Goal: Information Seeking & Learning: Learn about a topic

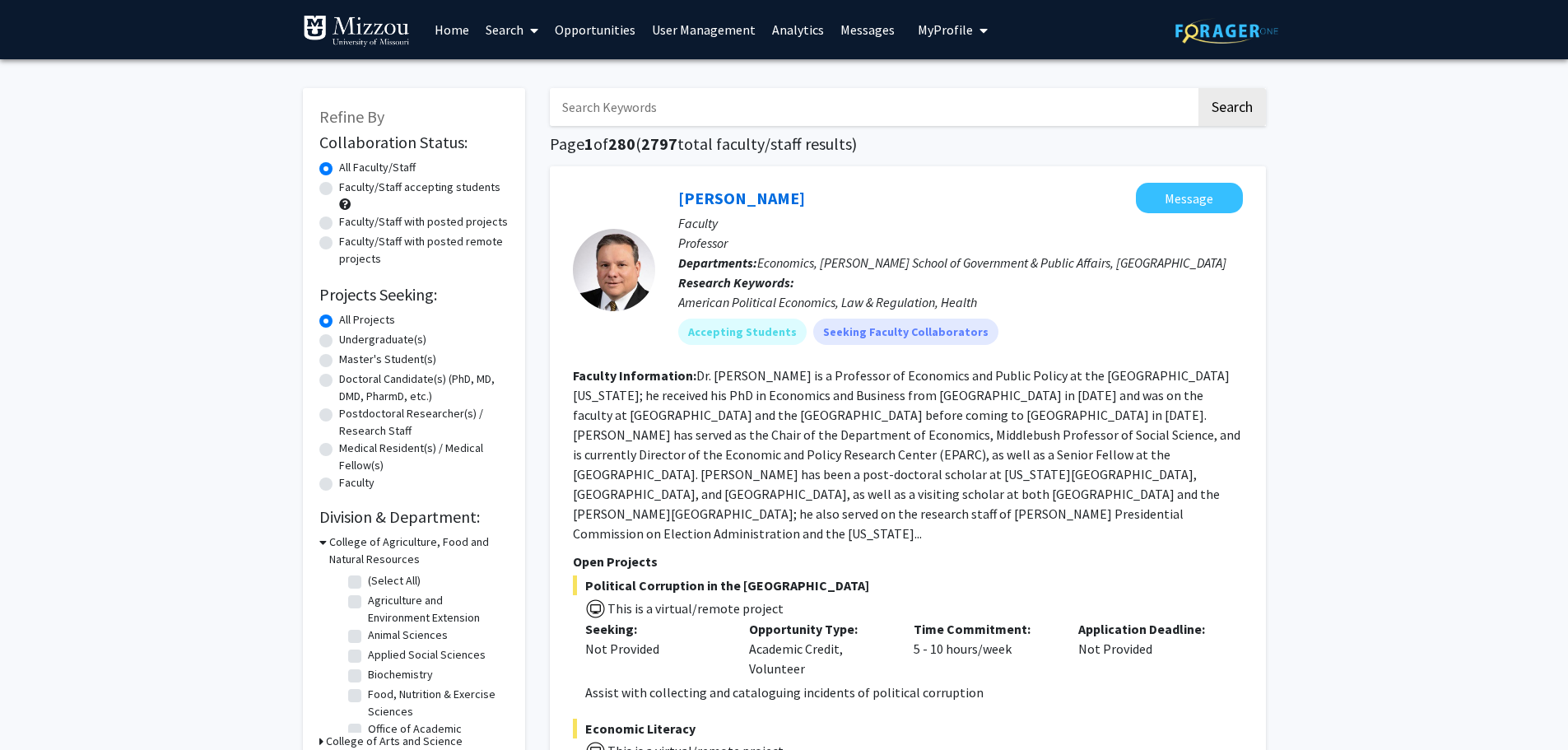
click at [533, 27] on icon at bounding box center [534, 30] width 8 height 13
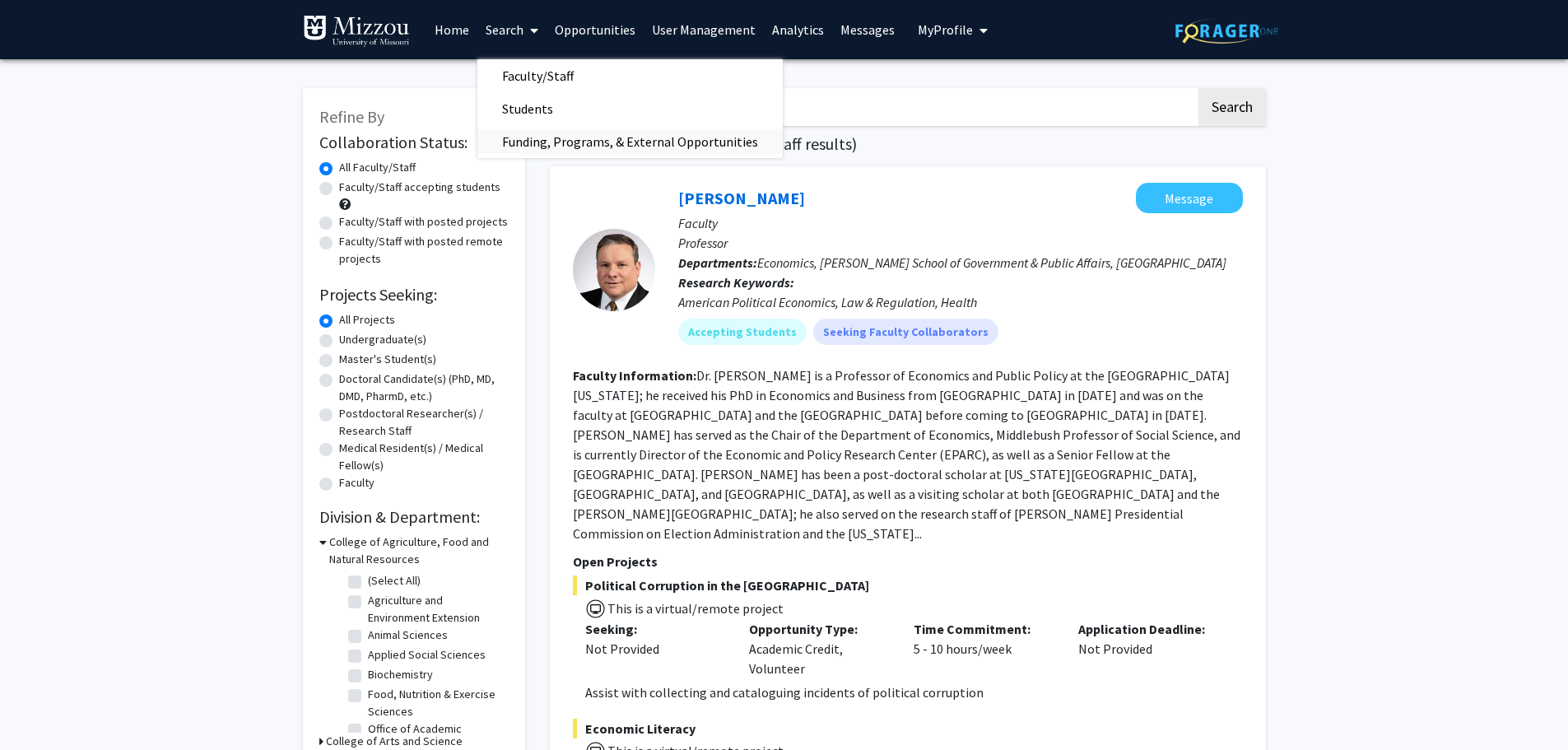
click at [531, 135] on span "Funding, Programs, & External Opportunities" at bounding box center [629, 141] width 306 height 33
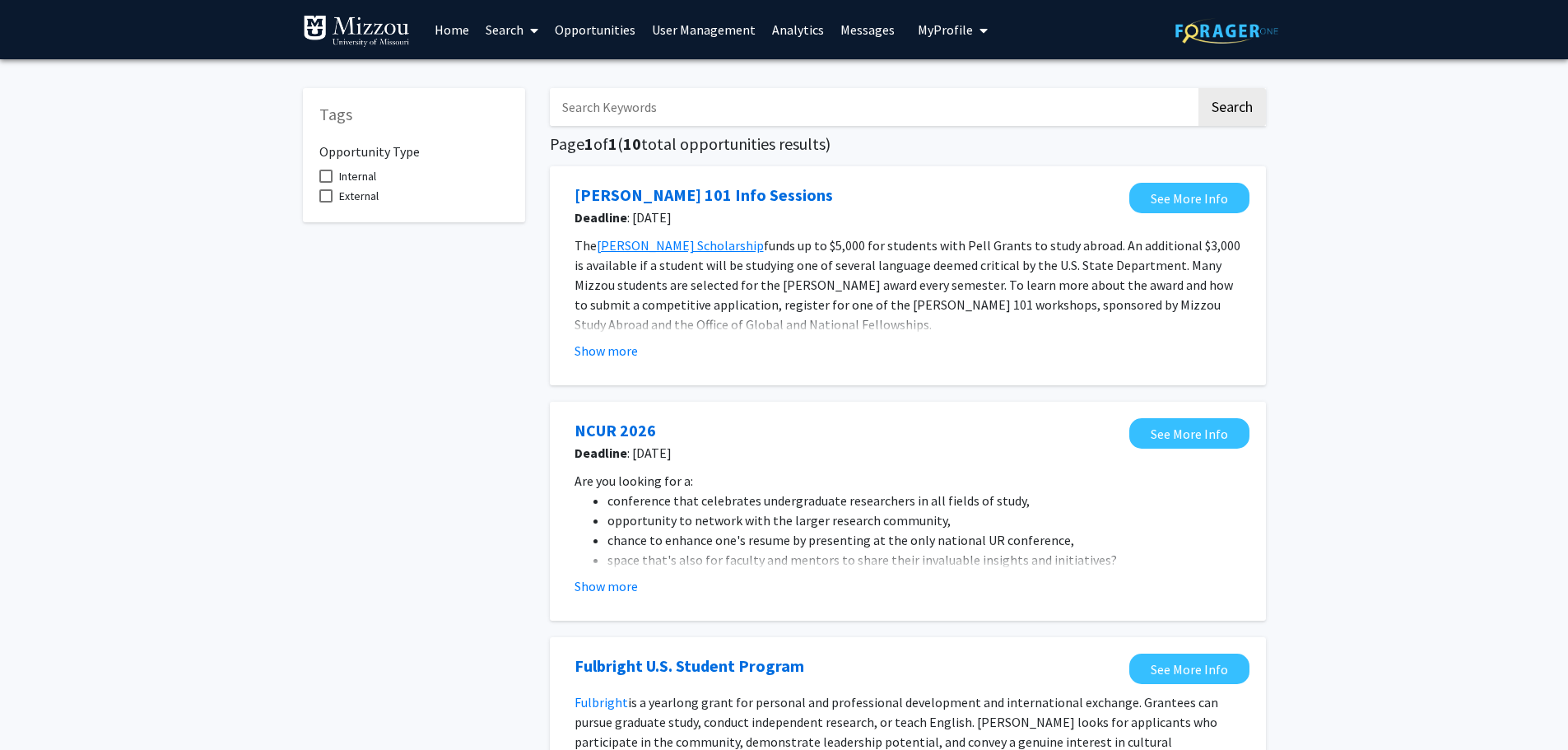
click at [531, 33] on icon at bounding box center [534, 30] width 8 height 13
click at [527, 71] on span "Faculty/Staff" at bounding box center [537, 75] width 121 height 33
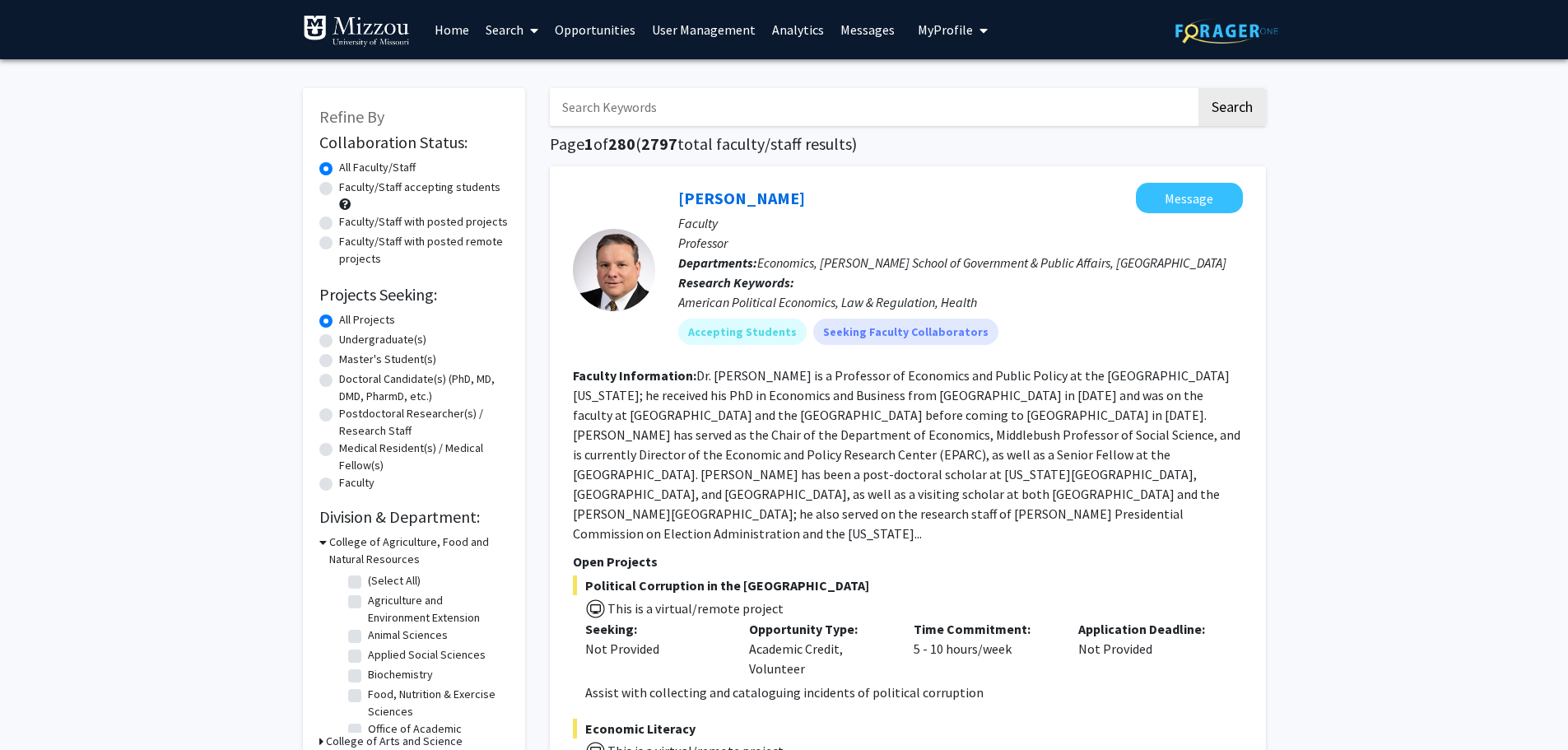
click at [779, 30] on link "Analytics" at bounding box center [797, 30] width 68 height 57
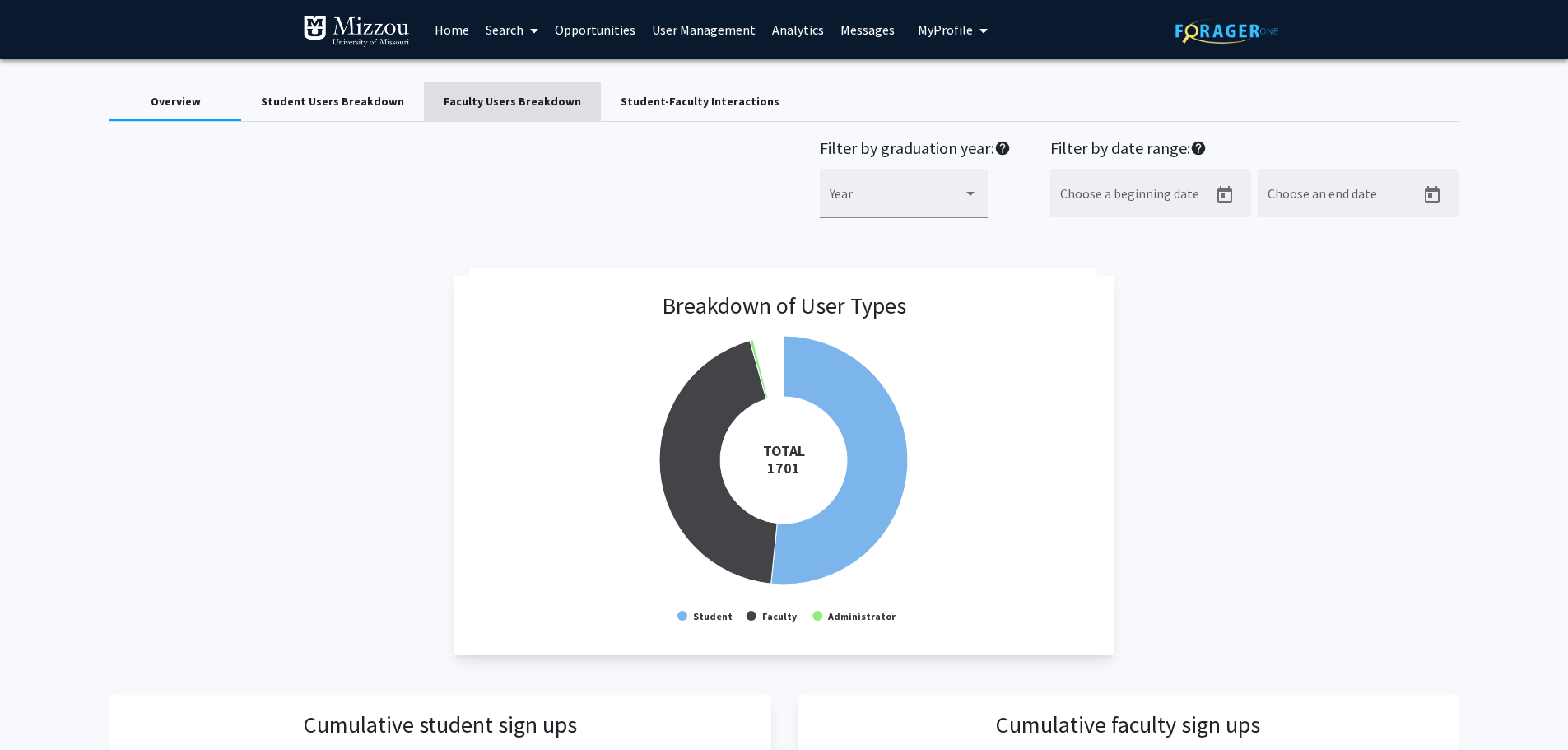
click at [522, 94] on div "Faculty Users Breakdown" at bounding box center [511, 101] width 138 height 17
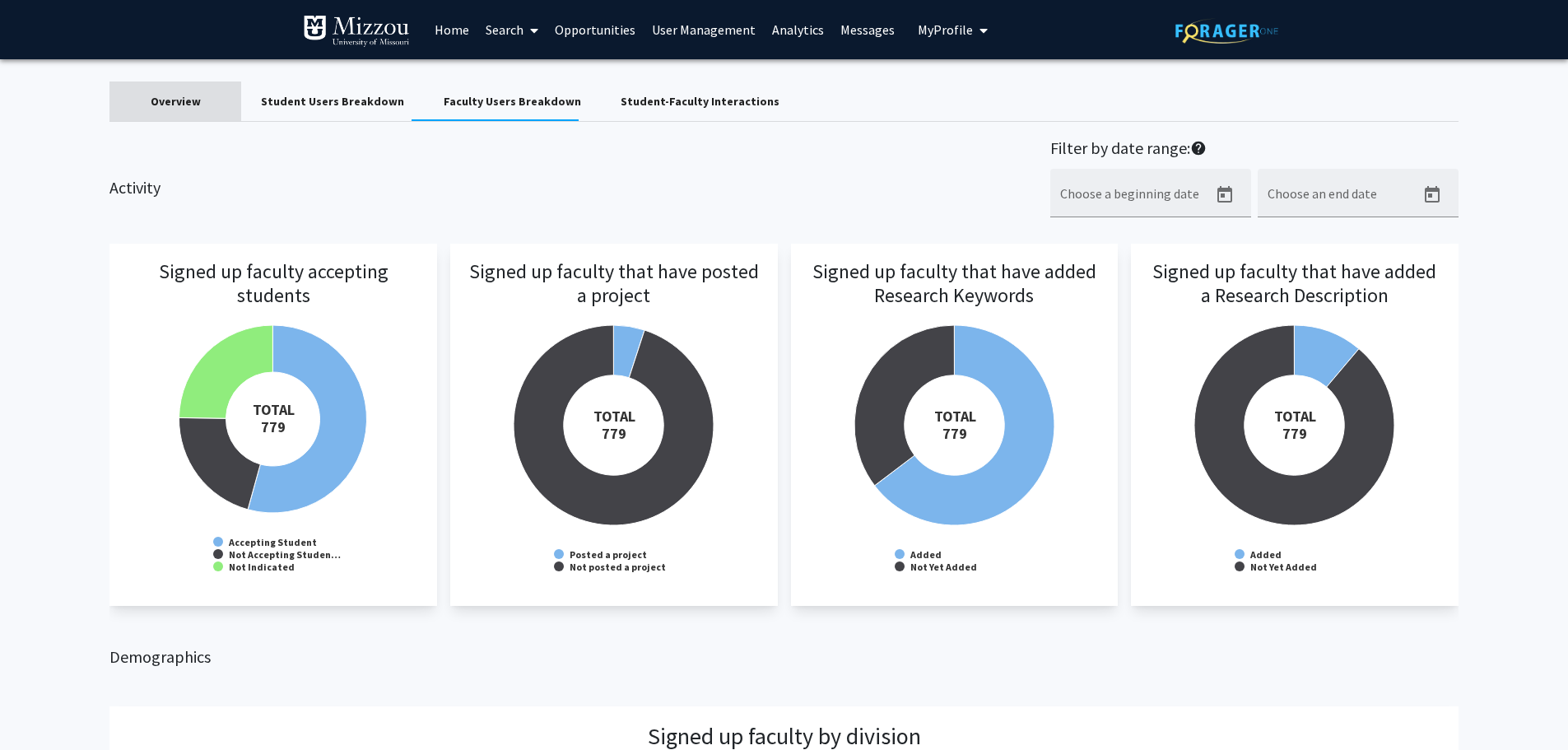
click at [143, 91] on div "Overview" at bounding box center [175, 101] width 132 height 40
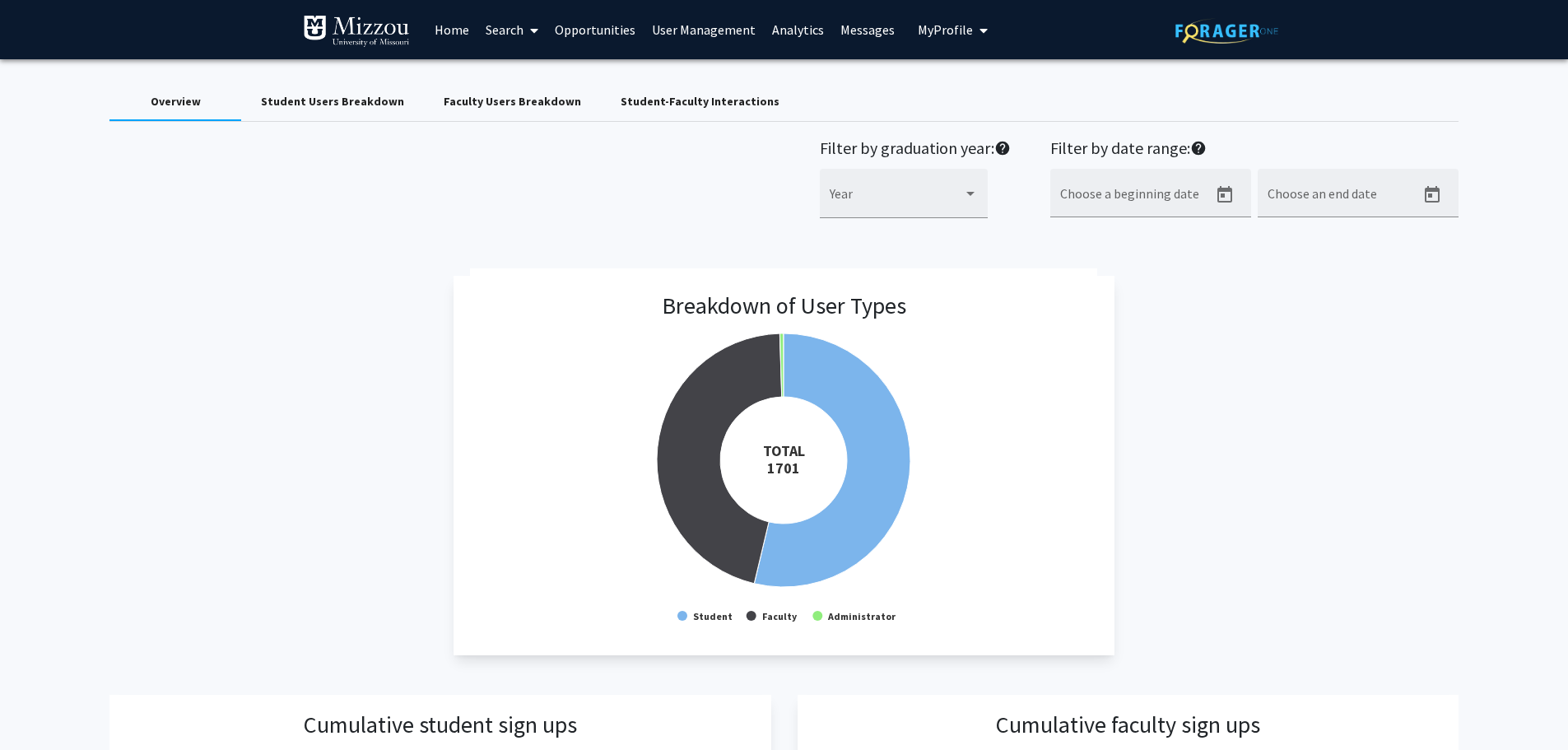
click at [508, 93] on div "Faculty Users Breakdown" at bounding box center [511, 101] width 138 height 17
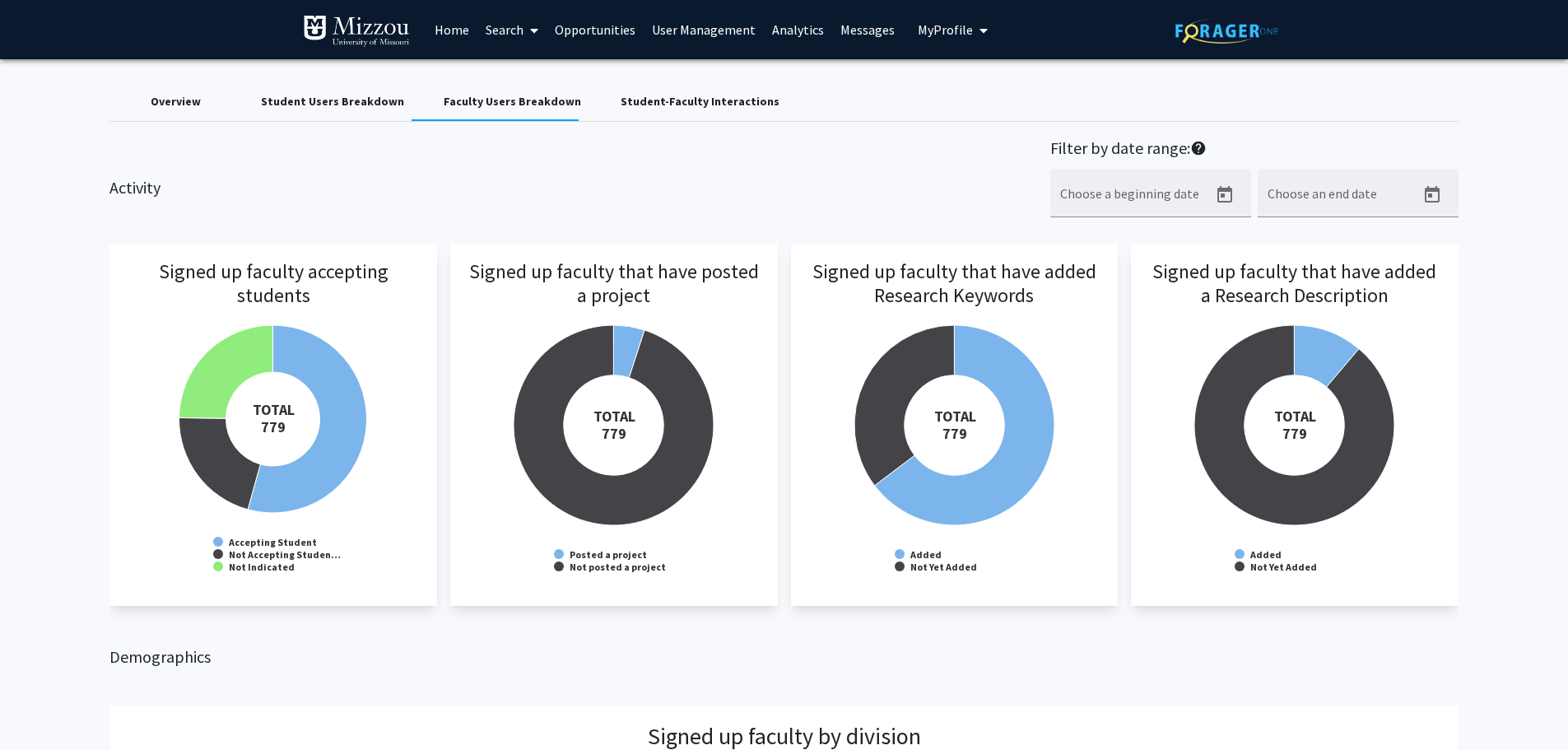
click at [389, 358] on rect at bounding box center [272, 424] width 294 height 329
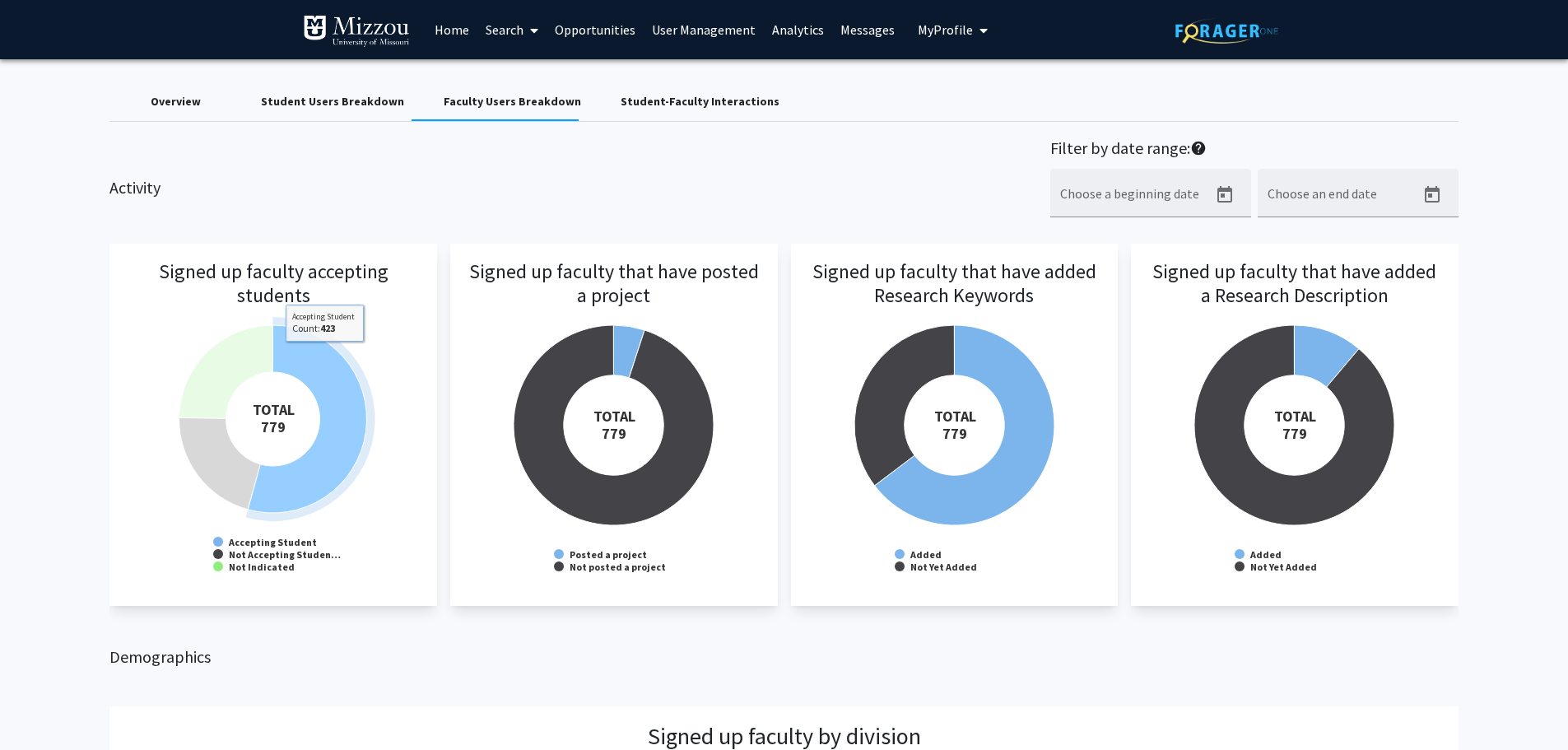
click at [323, 354] on icon at bounding box center [308, 420] width 119 height 188
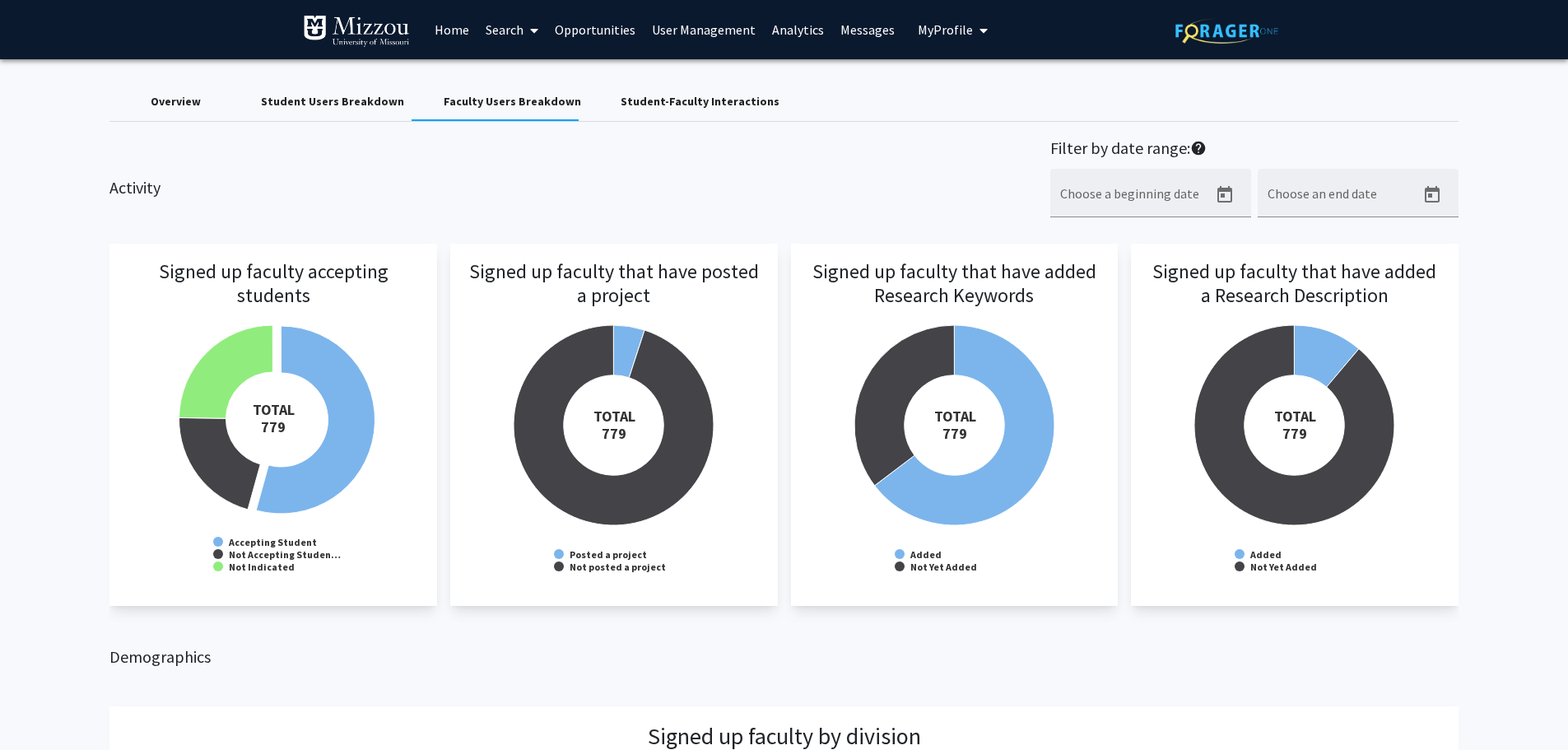
click at [214, 339] on h3 "Signed up faculty accepting students" at bounding box center [273, 306] width 295 height 92
click at [163, 304] on h3 "Signed up faculty accepting students" at bounding box center [273, 306] width 295 height 92
click at [273, 573] on rect at bounding box center [272, 424] width 294 height 329
click at [223, 491] on icon at bounding box center [220, 463] width 81 height 91
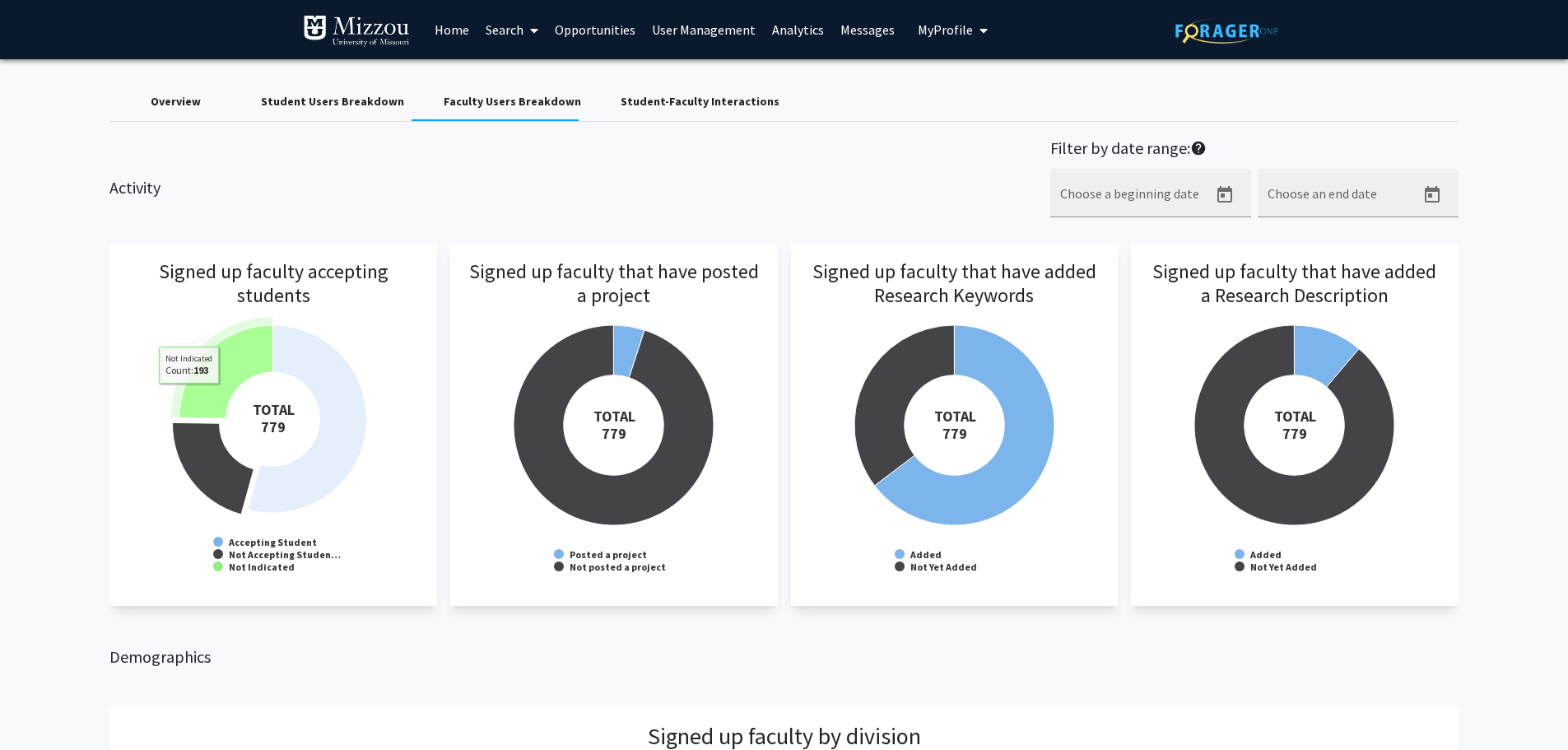
click at [189, 396] on icon at bounding box center [226, 372] width 94 height 93
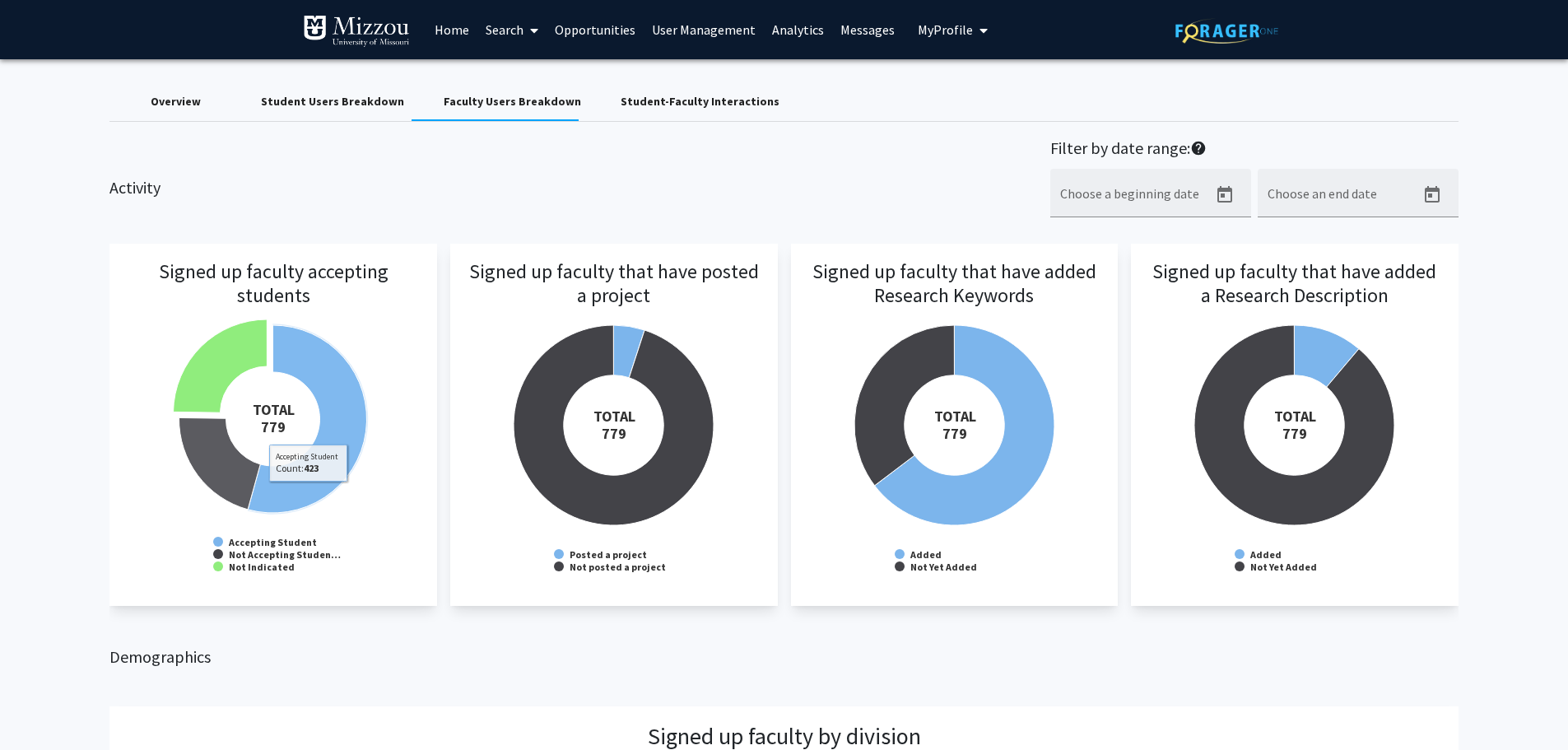
click at [405, 543] on rect at bounding box center [272, 424] width 294 height 329
click at [972, 24] on span "My profile dropdown to access profile and logout" at bounding box center [979, 31] width 15 height 57
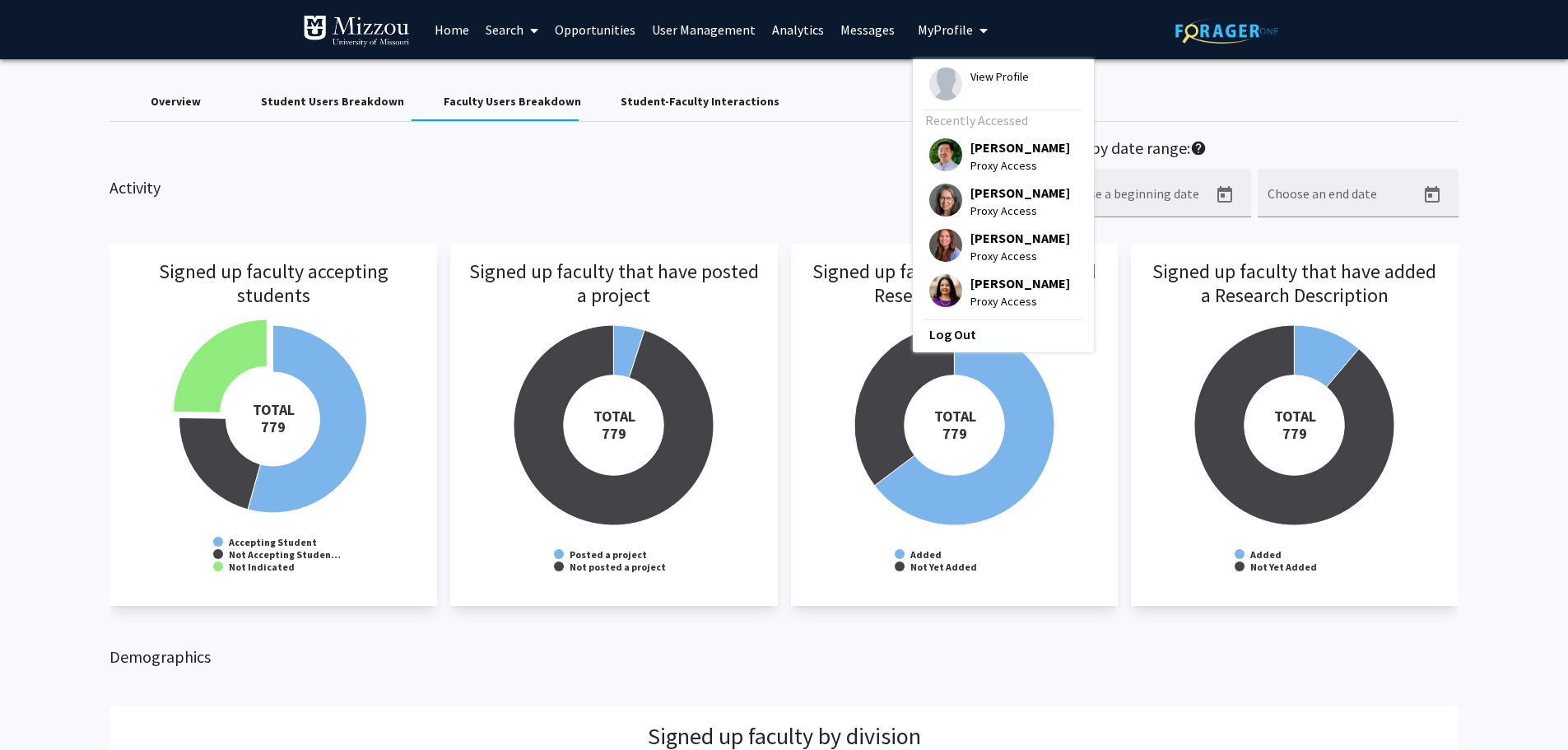
click at [854, 27] on link "Messages" at bounding box center [868, 30] width 71 height 57
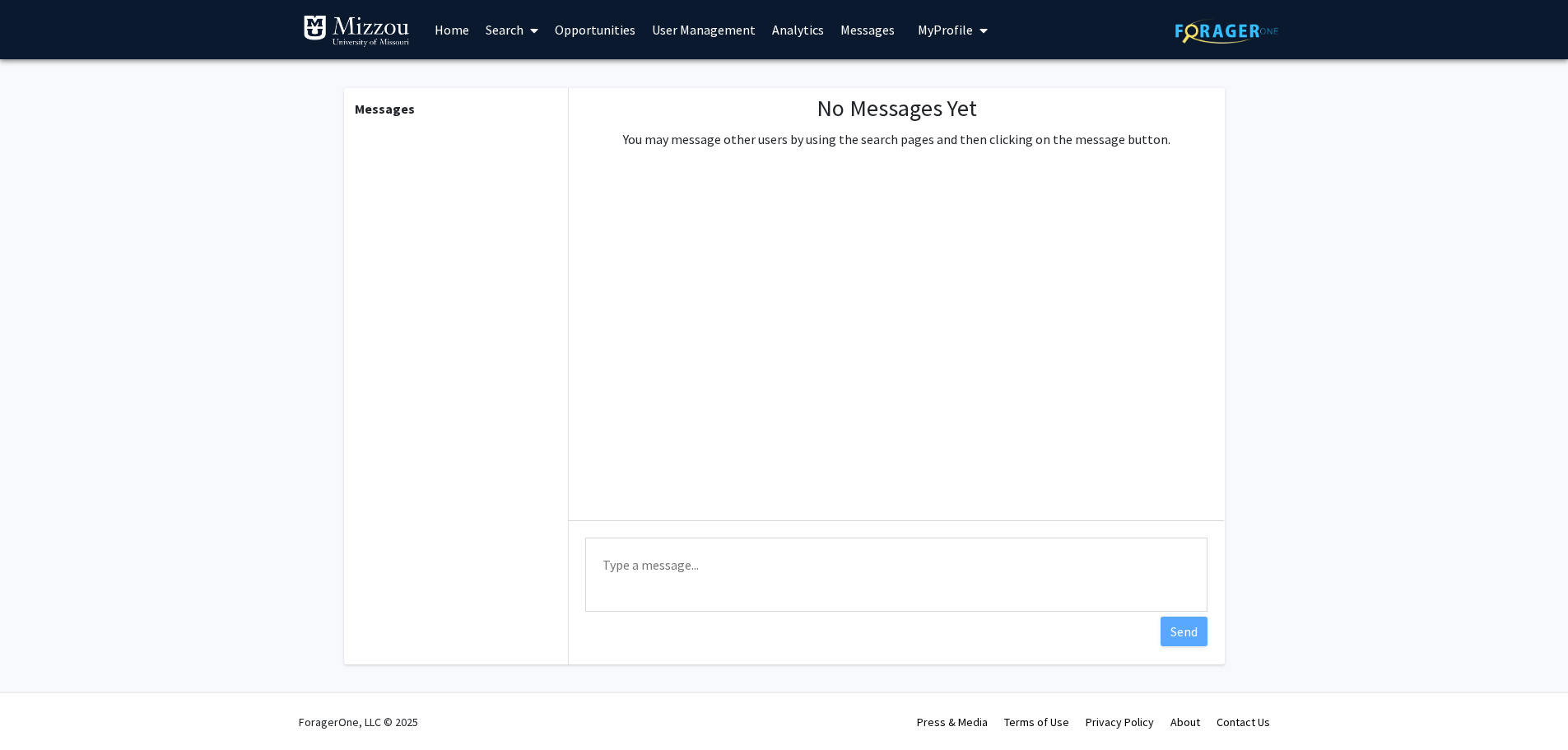
click at [780, 28] on link "Analytics" at bounding box center [797, 30] width 68 height 57
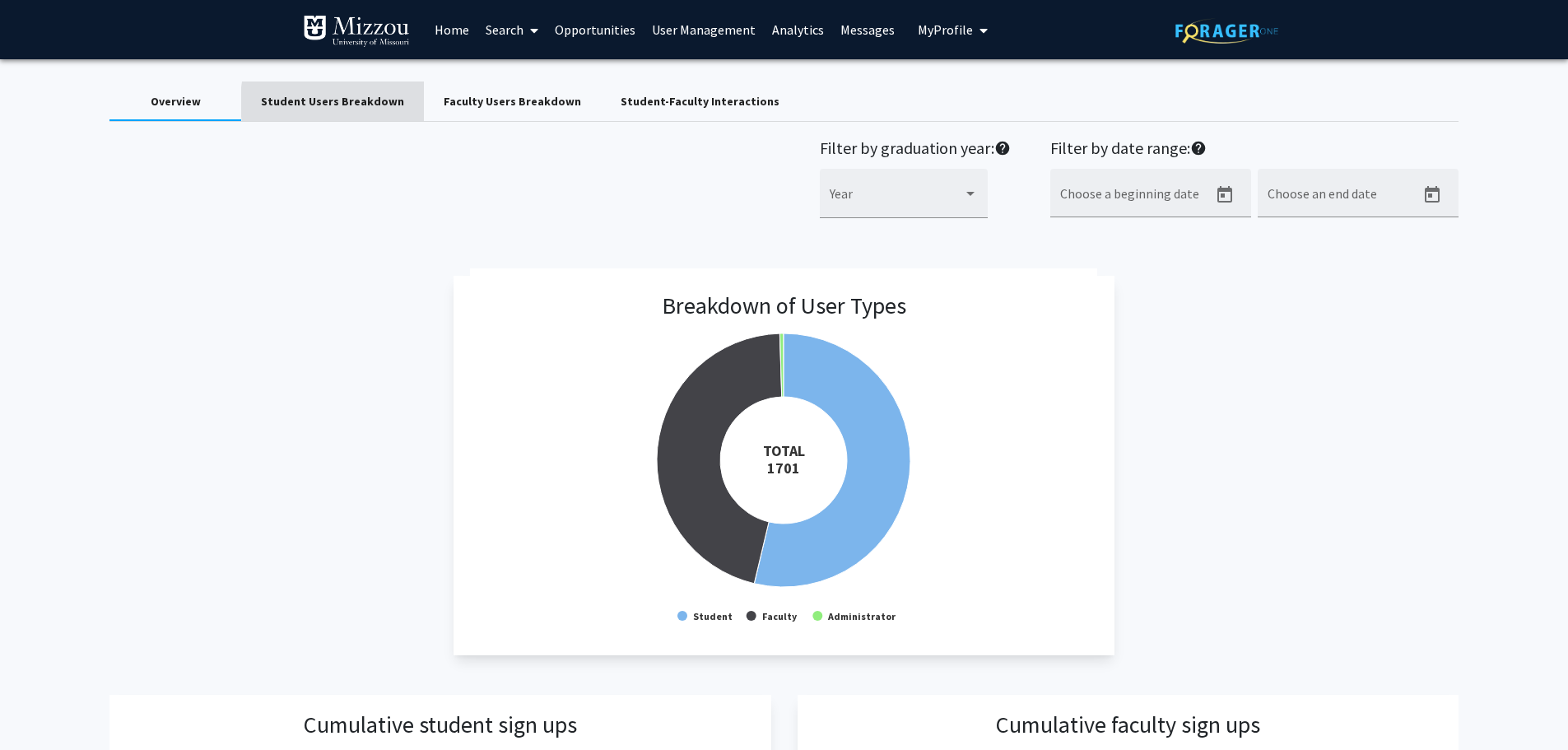
click at [386, 102] on div "Student Users Breakdown" at bounding box center [332, 101] width 143 height 17
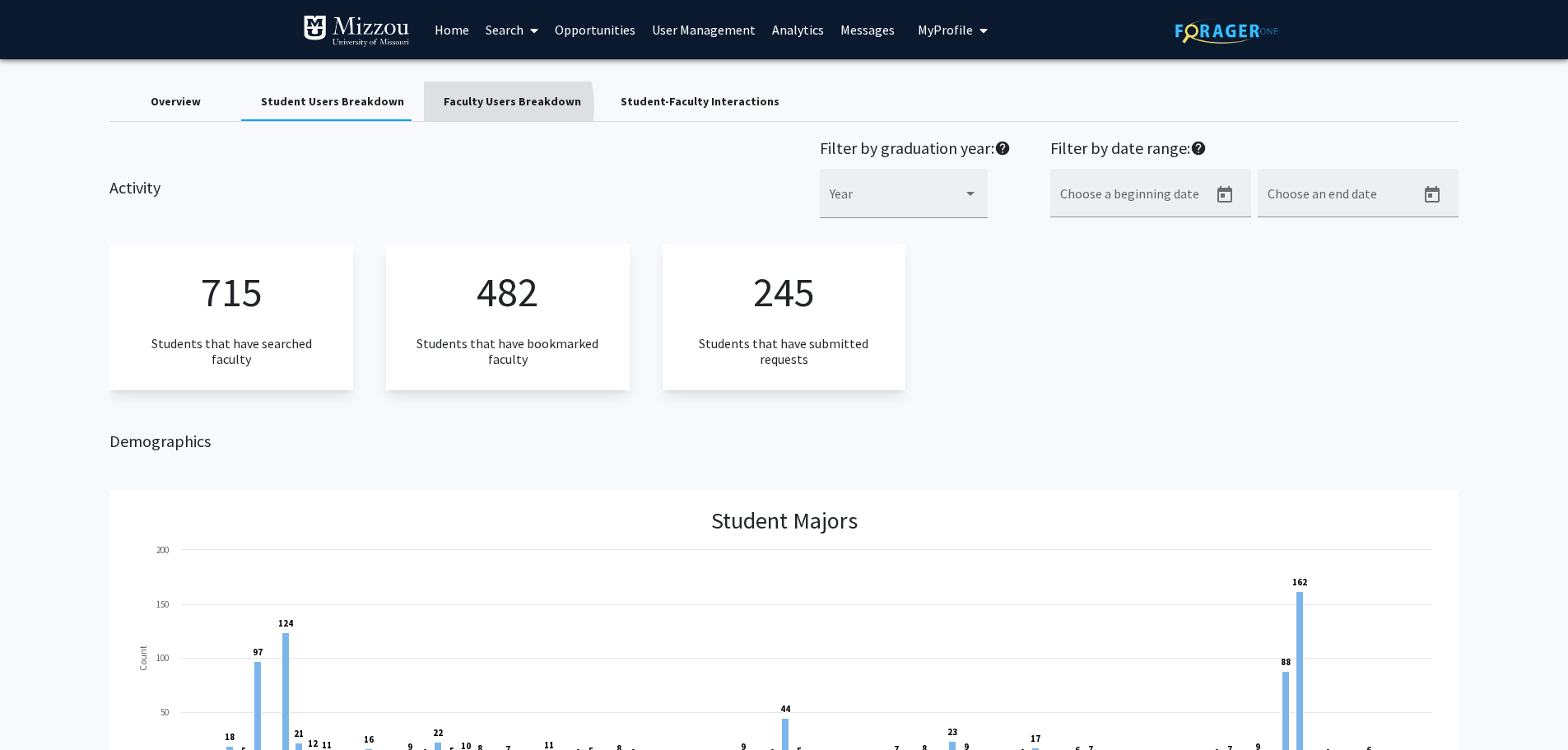
click at [481, 106] on div "Faculty Users Breakdown" at bounding box center [511, 101] width 138 height 17
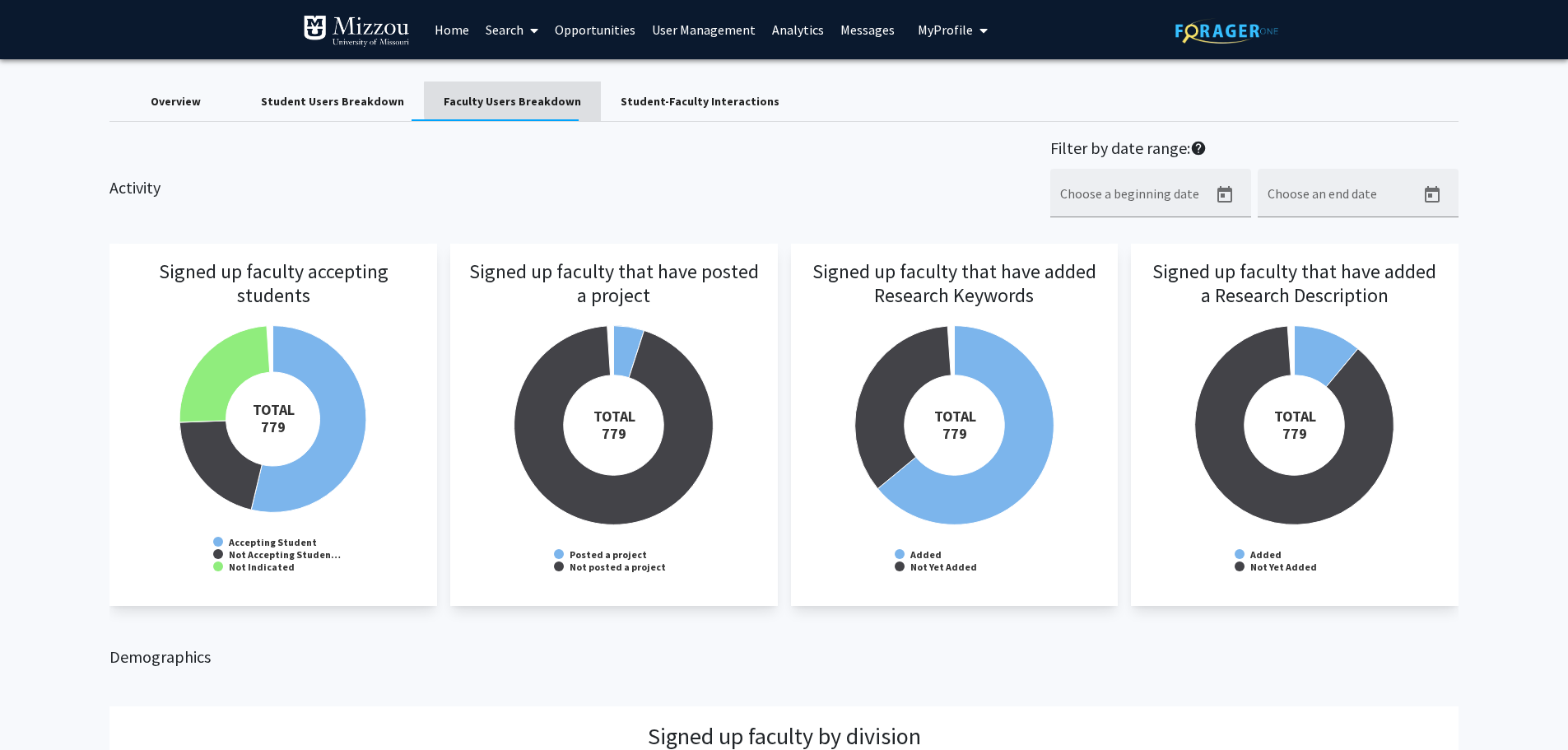
click at [571, 100] on div "Faculty Users Breakdown" at bounding box center [511, 101] width 177 height 40
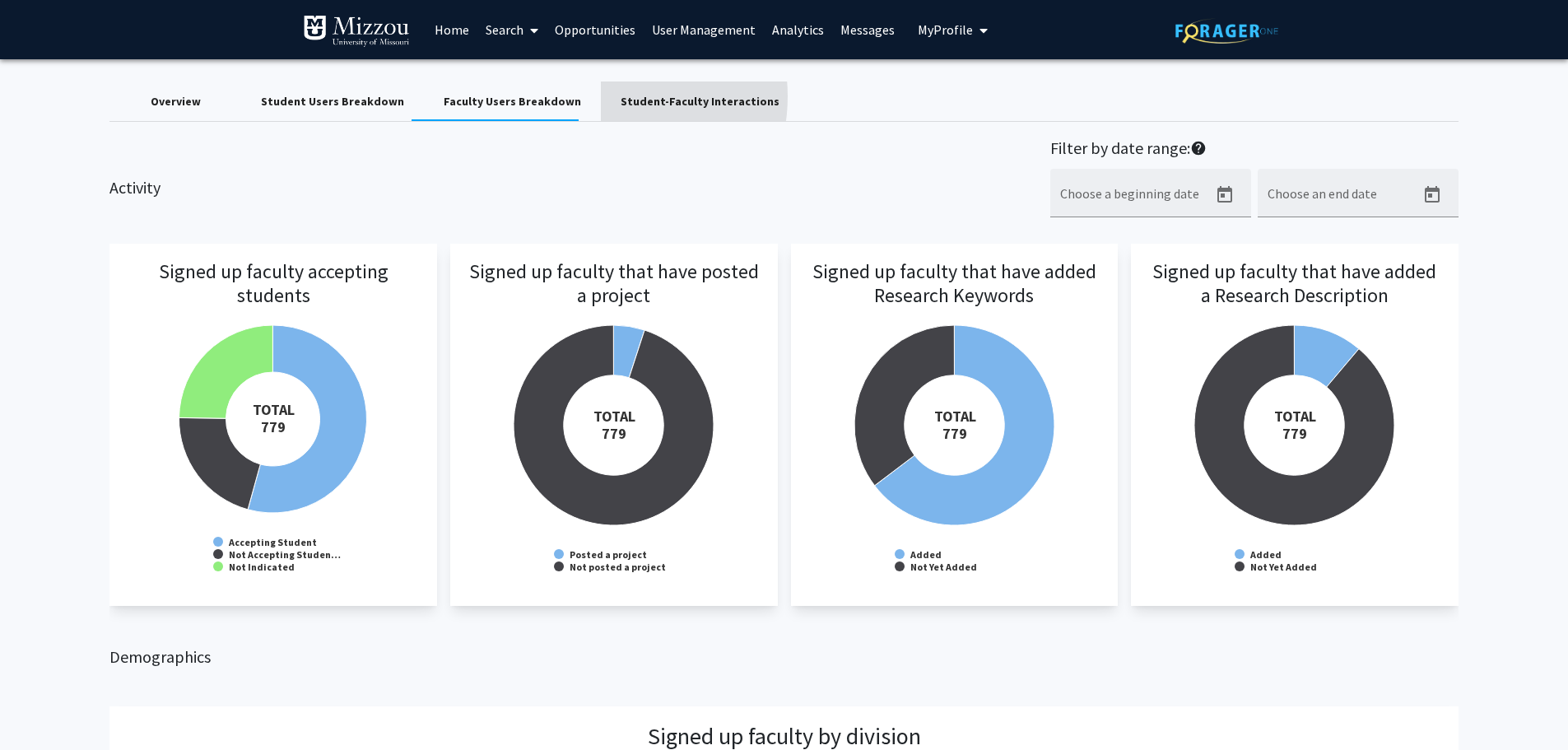
click at [600, 96] on div "Student-Faculty Interactions" at bounding box center [699, 101] width 198 height 40
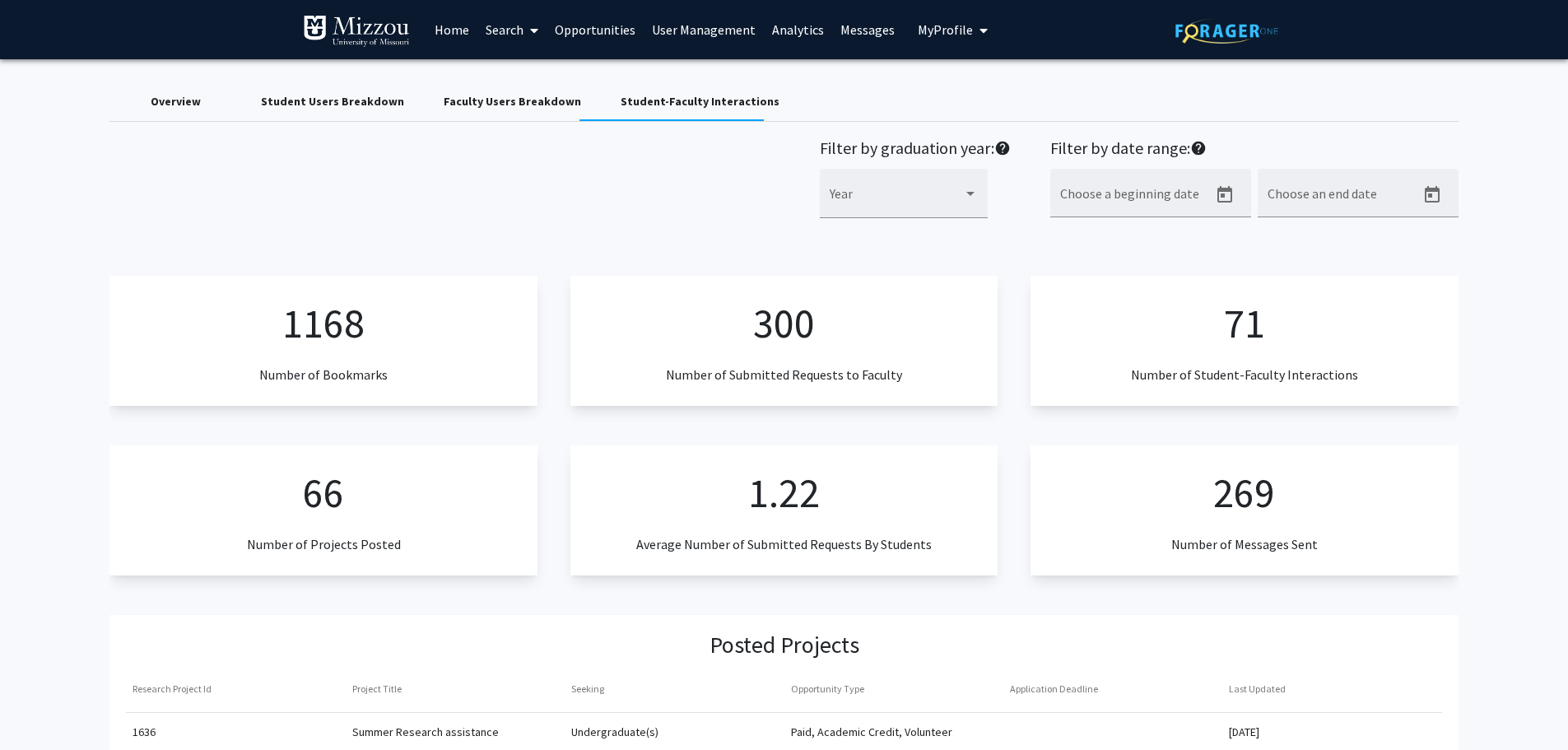
click at [551, 107] on div "Faculty Users Breakdown" at bounding box center [511, 101] width 138 height 17
